Goal: Task Accomplishment & Management: Use online tool/utility

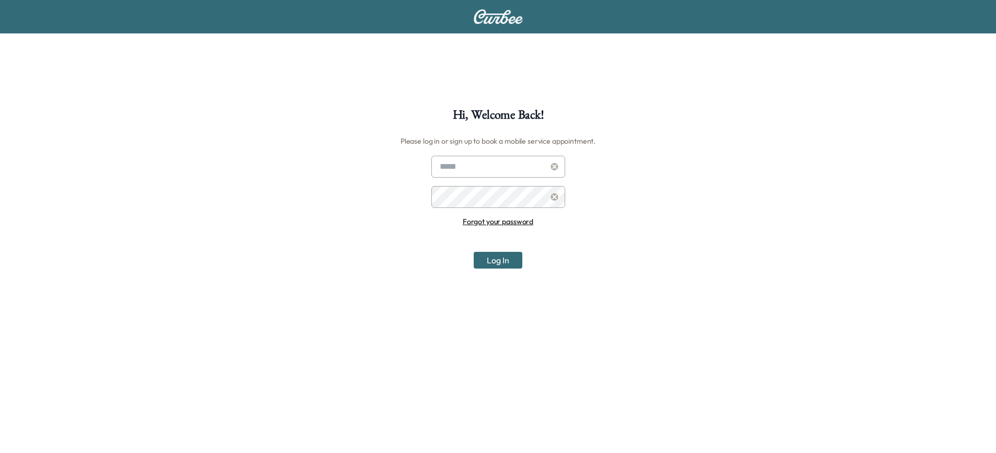
click at [480, 164] on input "text" at bounding box center [498, 167] width 134 height 22
type input "**********"
click at [474, 252] on button "Log In" at bounding box center [498, 260] width 49 height 17
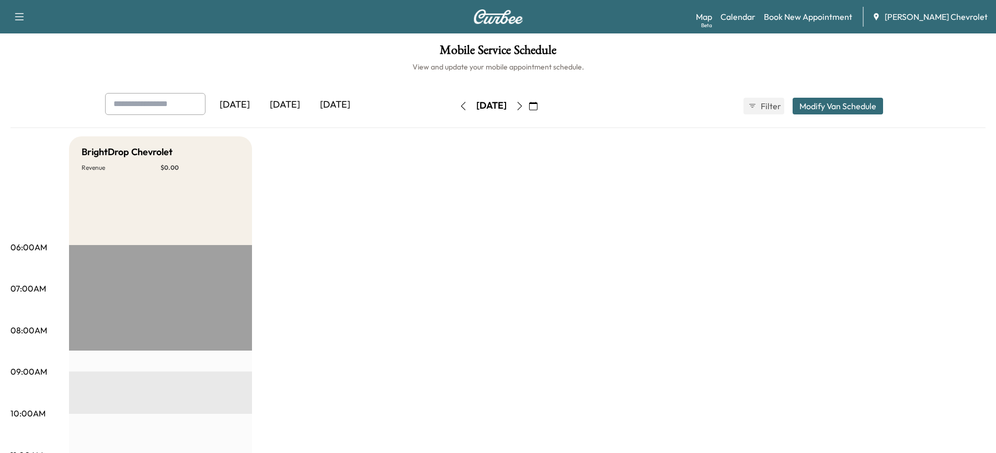
click at [342, 106] on div "Tomorrow" at bounding box center [335, 105] width 50 height 24
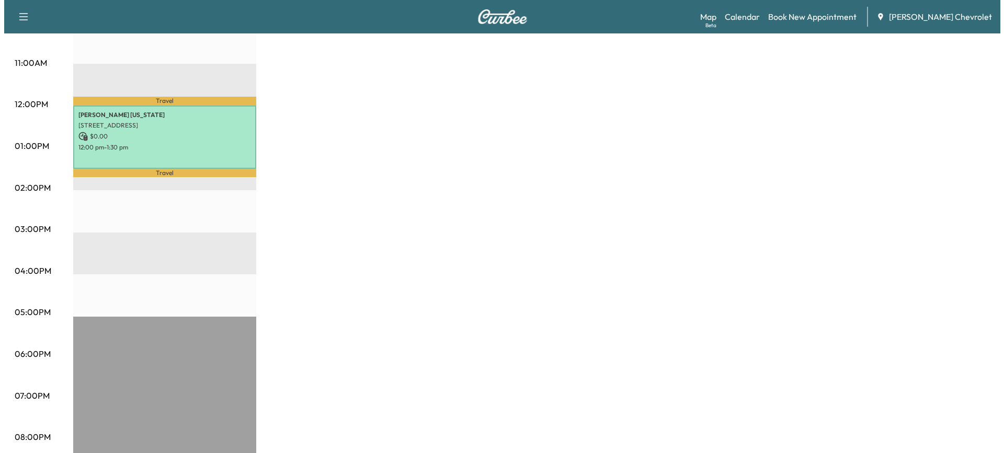
scroll to position [418, 0]
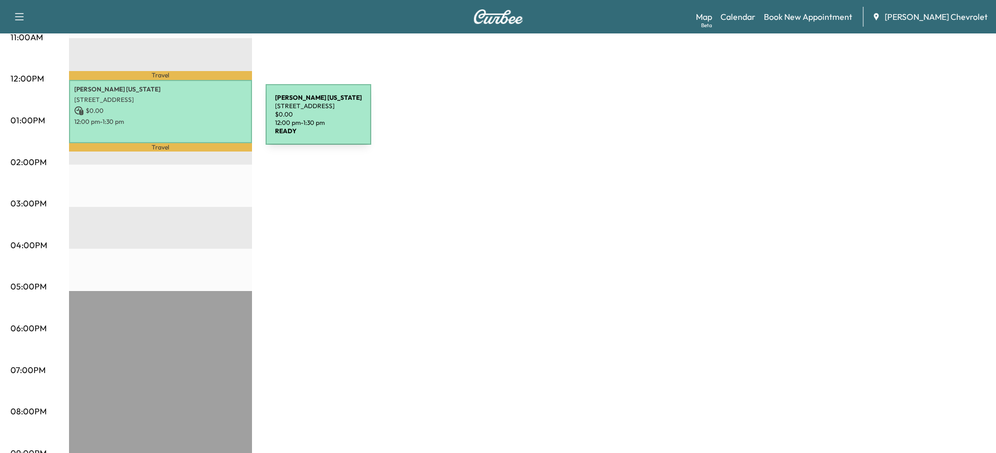
click at [187, 121] on p "12:00 pm - 1:30 pm" at bounding box center [160, 122] width 173 height 8
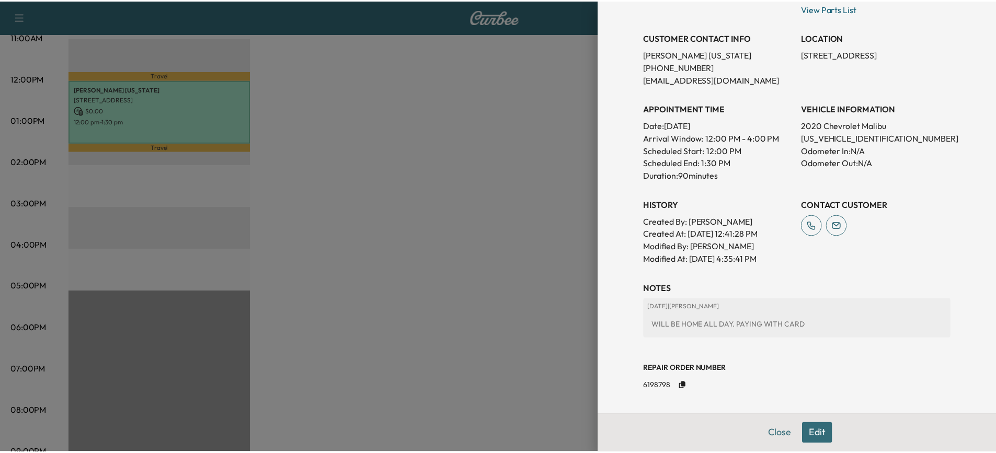
scroll to position [0, 0]
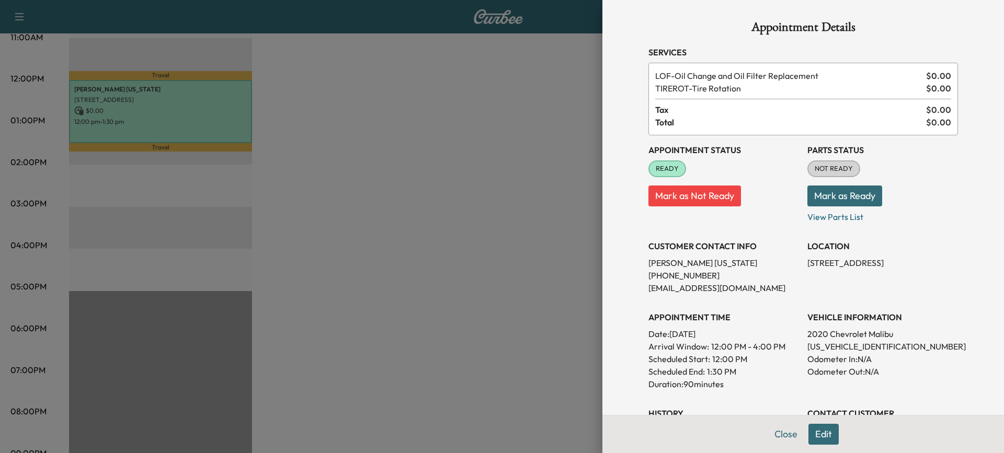
click at [534, 193] on div at bounding box center [502, 226] width 1004 height 453
